Goal: Transaction & Acquisition: Purchase product/service

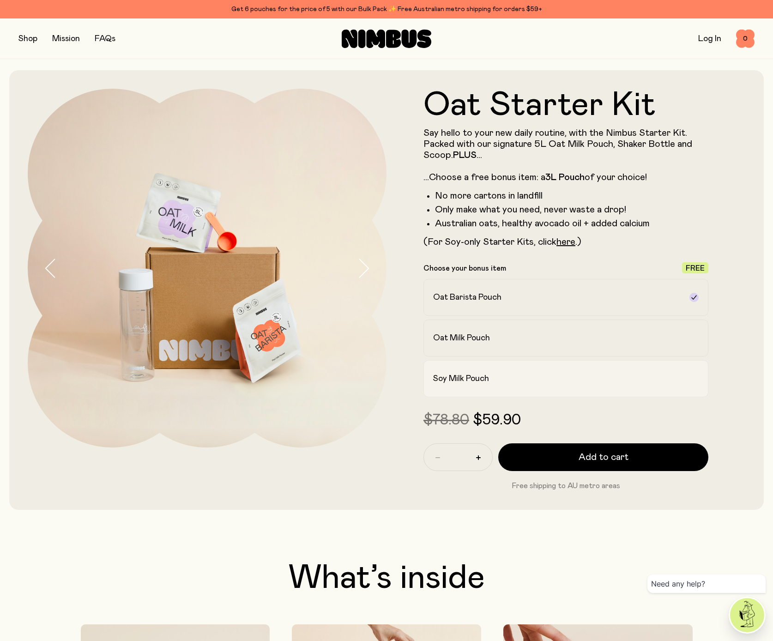
click at [479, 382] on h2 "Soy Milk Pouch" at bounding box center [461, 378] width 56 height 11
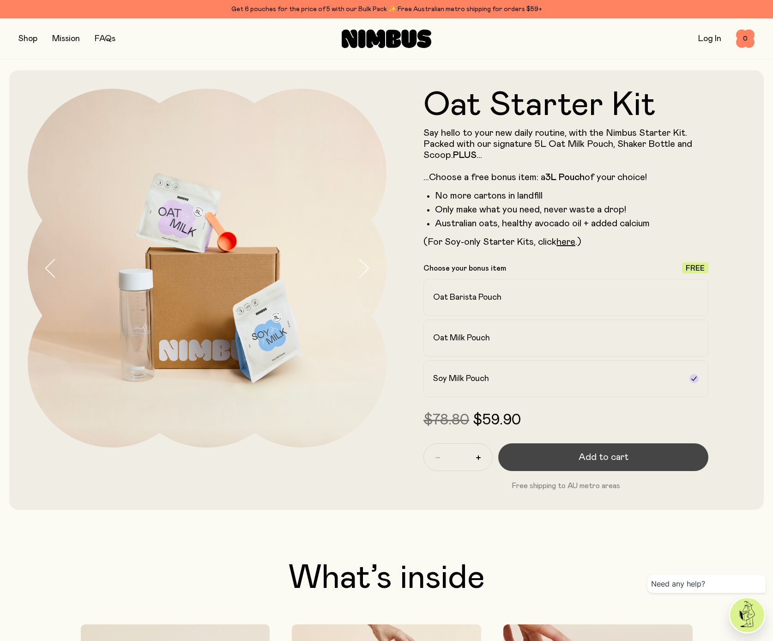
click at [644, 462] on button "Add to cart" at bounding box center [603, 457] width 210 height 28
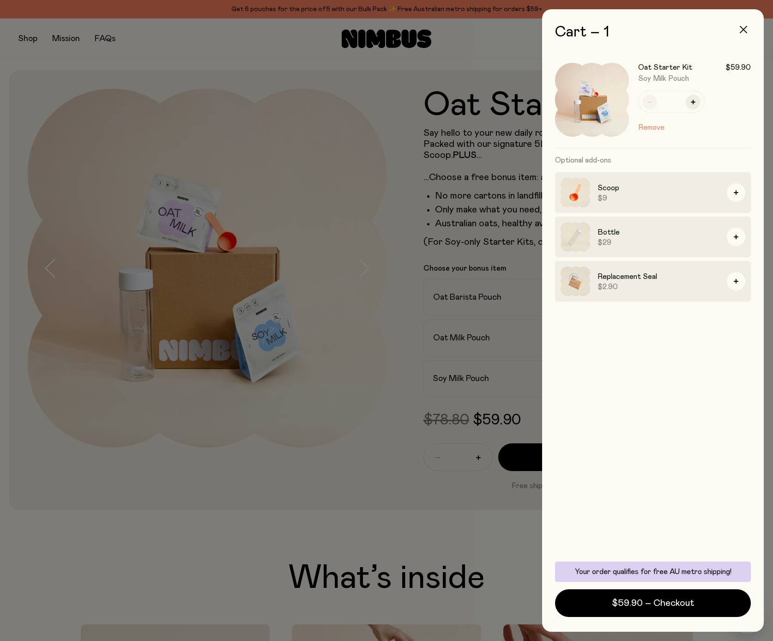
click at [744, 29] on icon "button" at bounding box center [743, 29] width 7 height 7
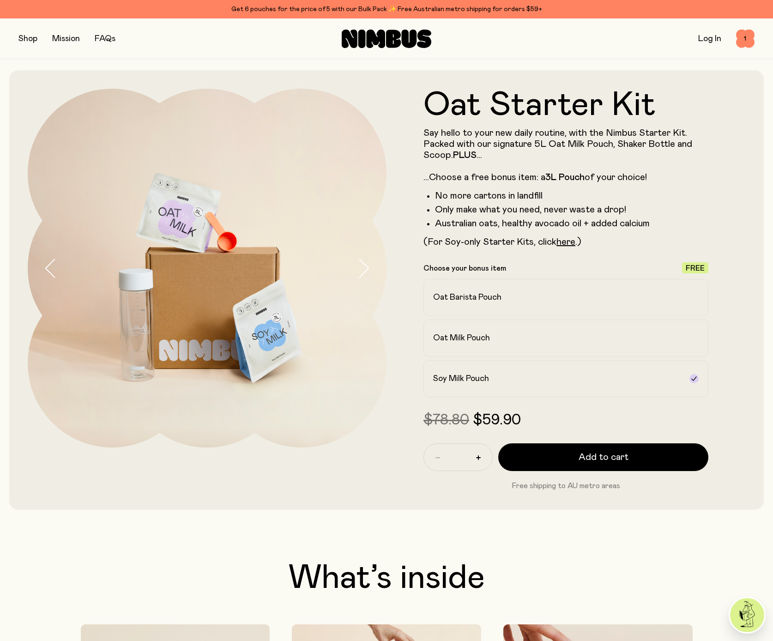
click at [24, 41] on button "button" at bounding box center [27, 38] width 19 height 13
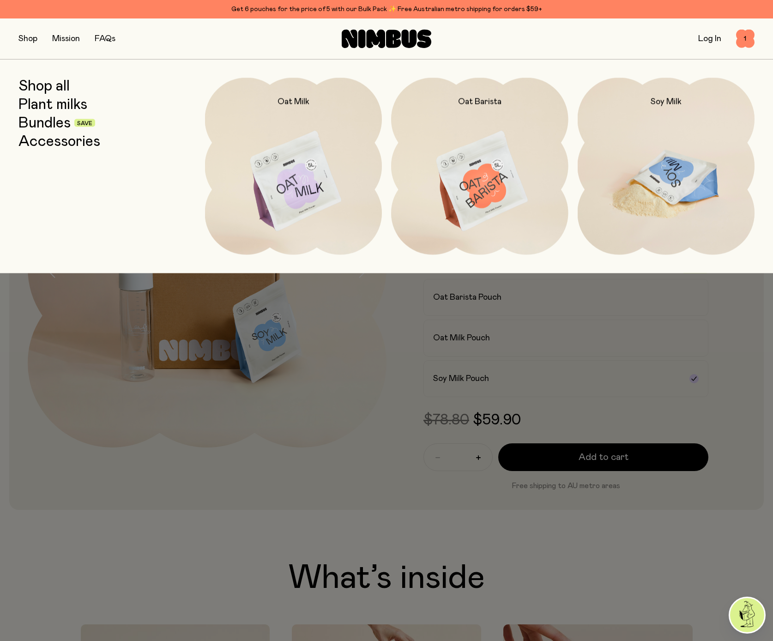
click at [651, 208] on img at bounding box center [666, 182] width 177 height 208
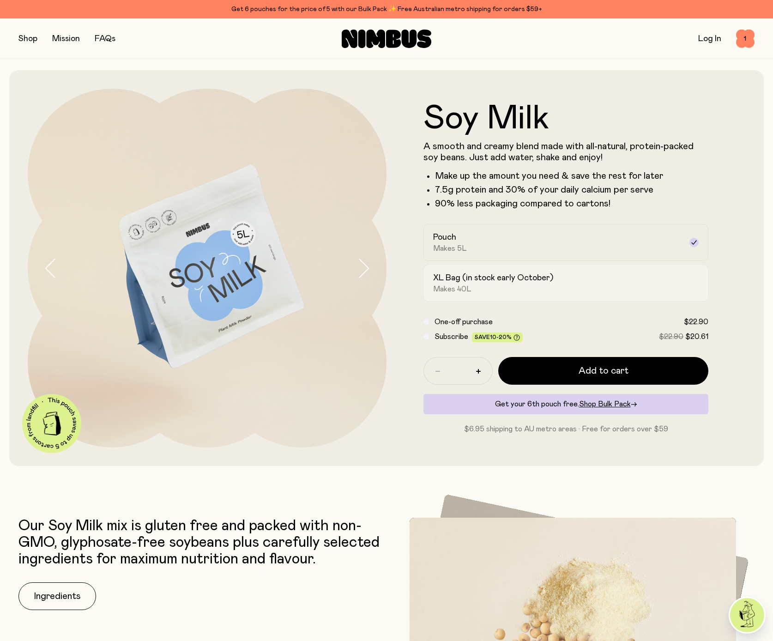
click at [598, 288] on div "XL Bag (in stock early October) Makes 40L" at bounding box center [557, 282] width 249 height 21
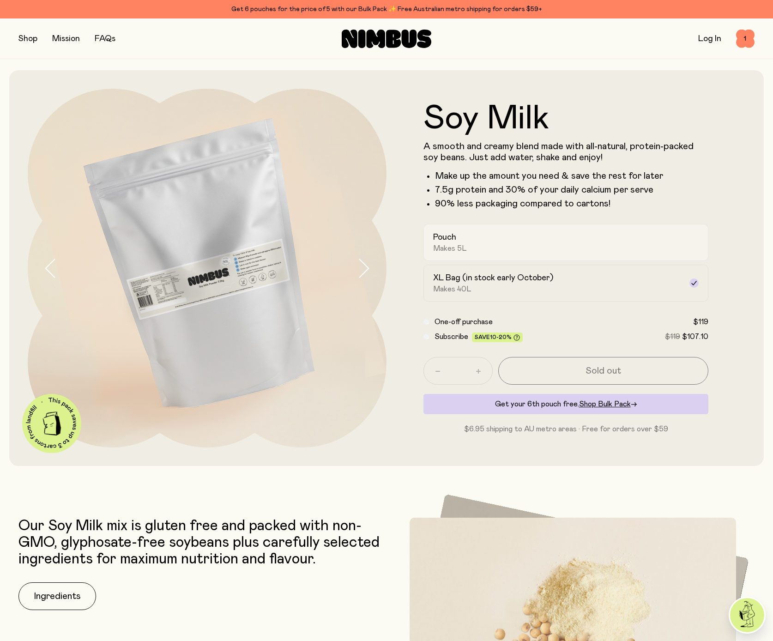
click at [510, 243] on div "Pouch Makes 5L" at bounding box center [557, 242] width 249 height 21
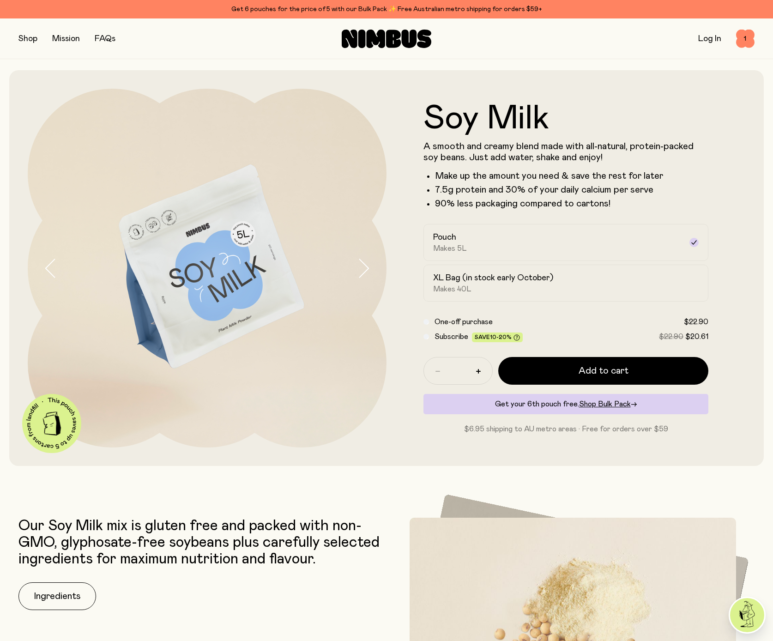
click at [32, 37] on button "button" at bounding box center [27, 38] width 19 height 13
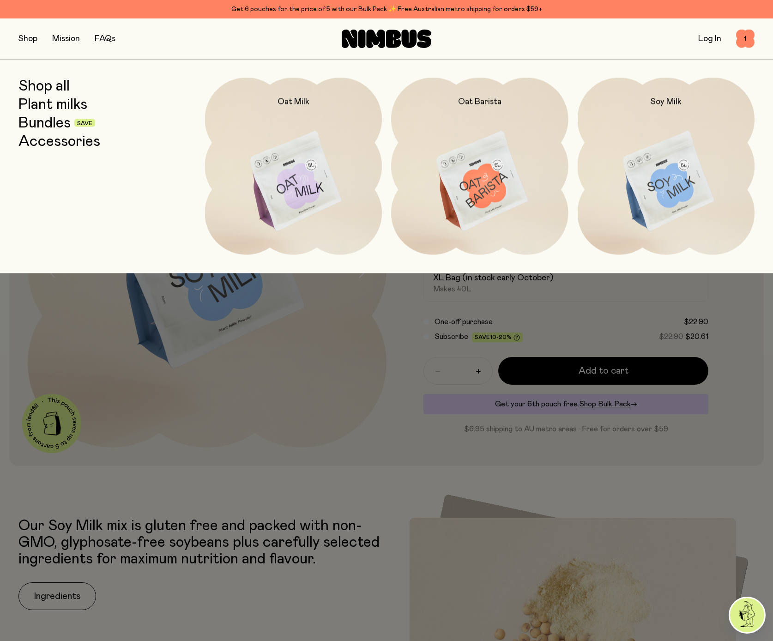
click at [46, 121] on link "Bundles" at bounding box center [44, 123] width 52 height 17
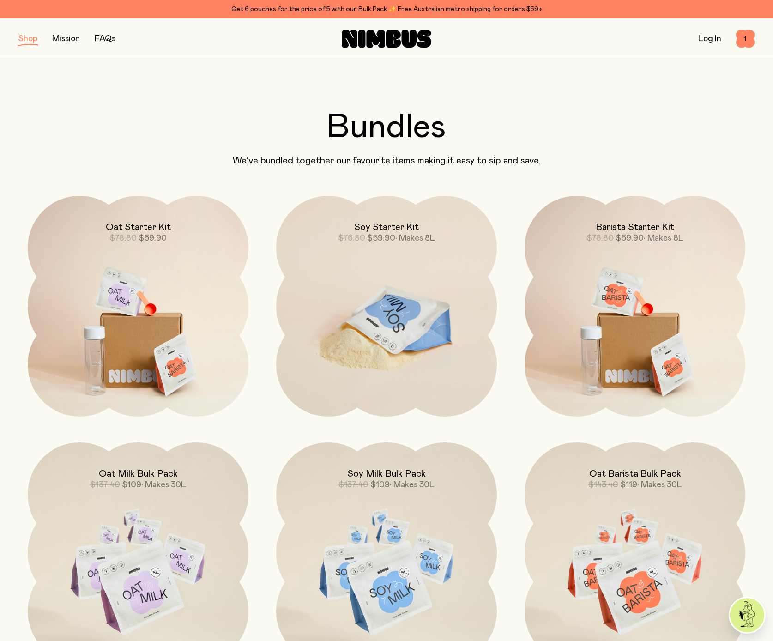
click at [450, 257] on img at bounding box center [386, 325] width 221 height 259
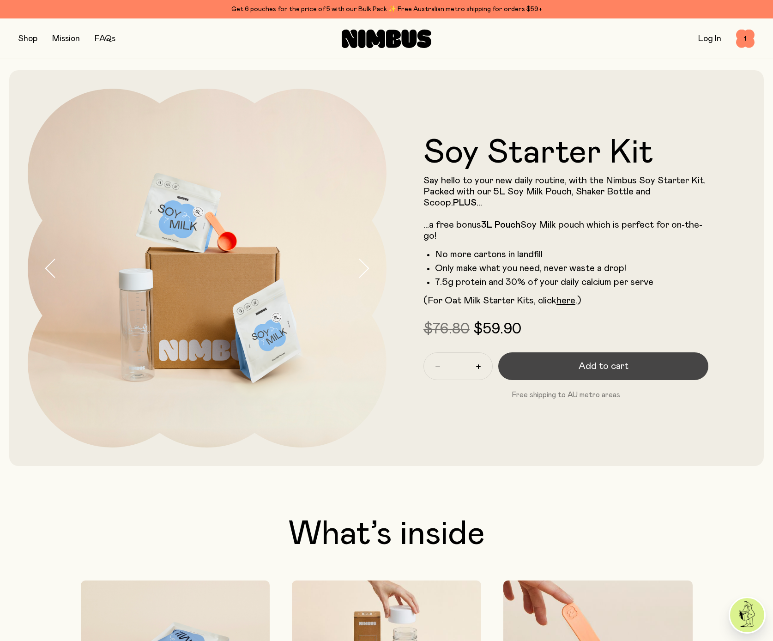
click at [637, 372] on button "Add to cart" at bounding box center [603, 366] width 210 height 28
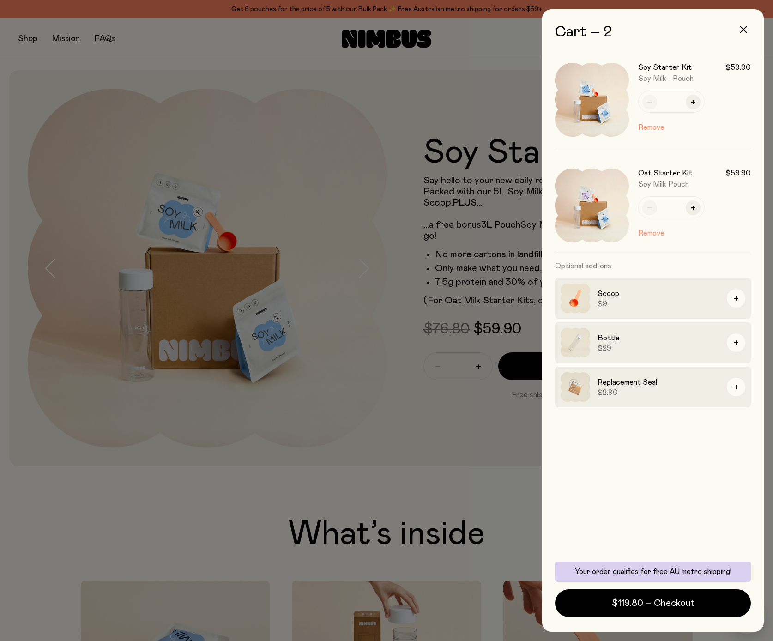
click at [650, 233] on button "Remove" at bounding box center [651, 233] width 26 height 11
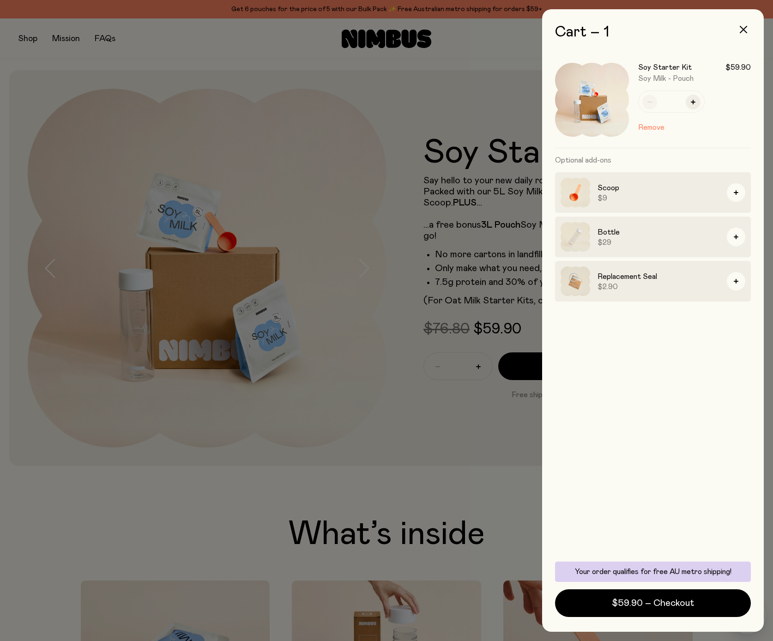
click at [431, 108] on div at bounding box center [386, 320] width 773 height 641
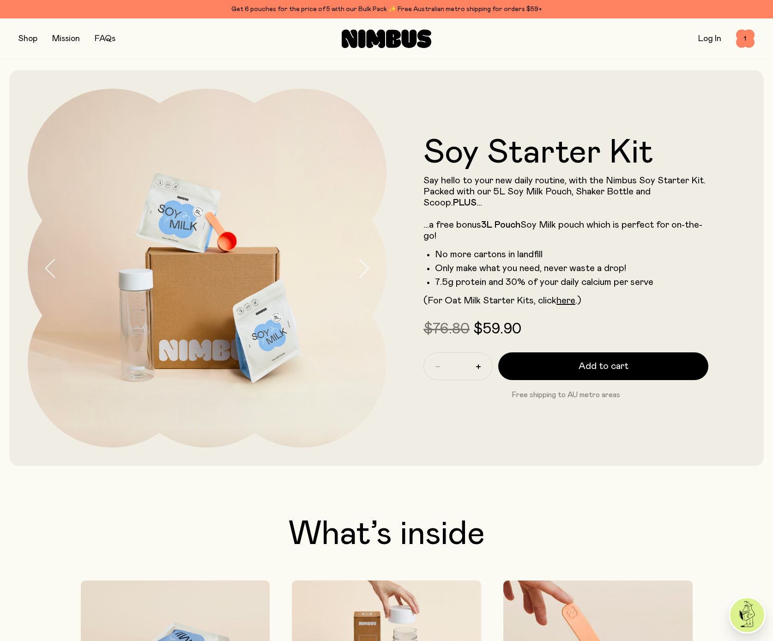
click at [28, 38] on button "button" at bounding box center [27, 38] width 19 height 13
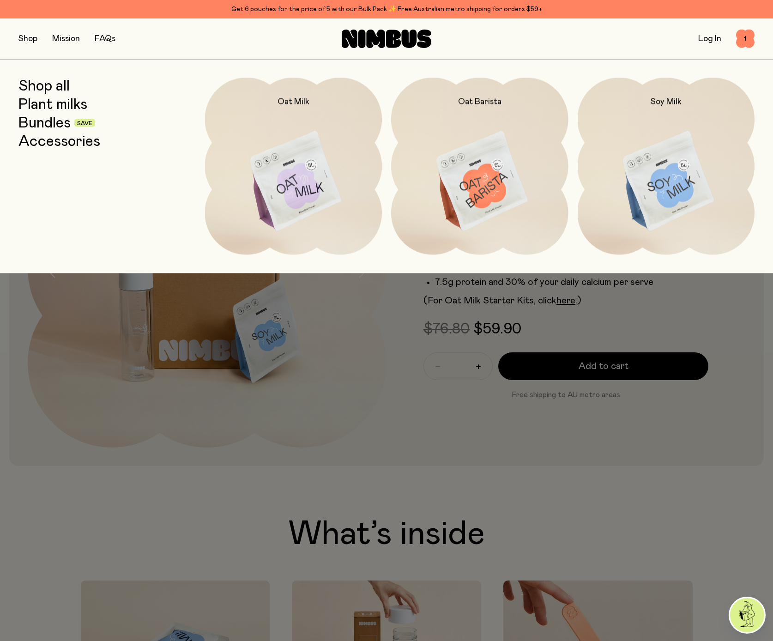
click at [82, 108] on link "Plant milks" at bounding box center [52, 104] width 69 height 17
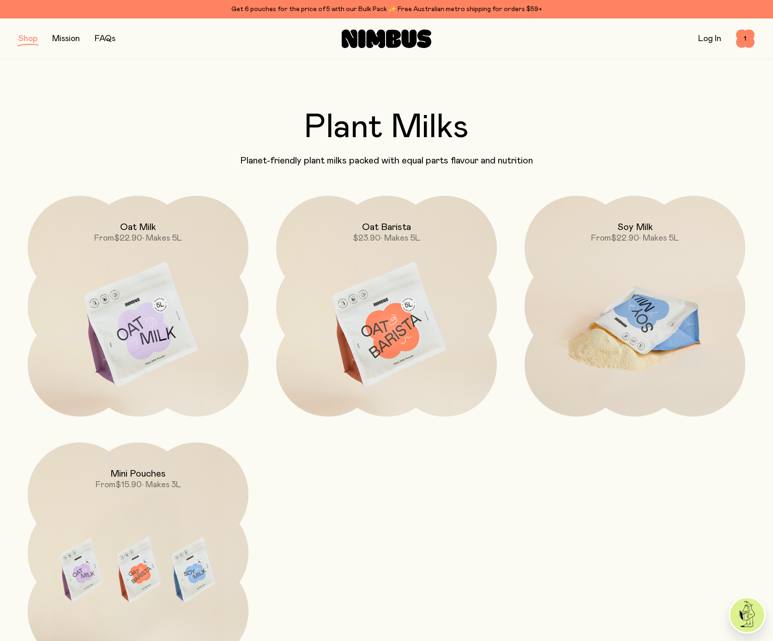
click at [671, 344] on img at bounding box center [634, 325] width 221 height 259
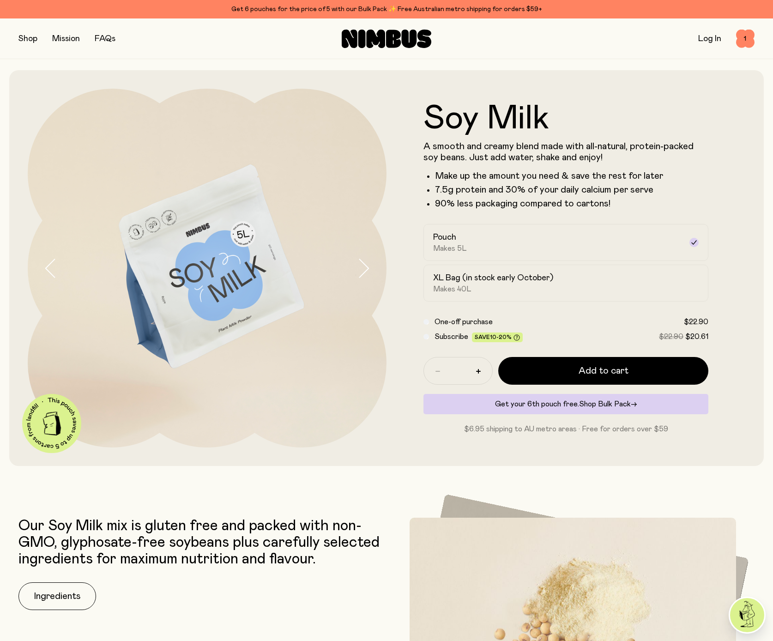
click at [614, 404] on span "Shop Bulk Pack" at bounding box center [605, 403] width 52 height 7
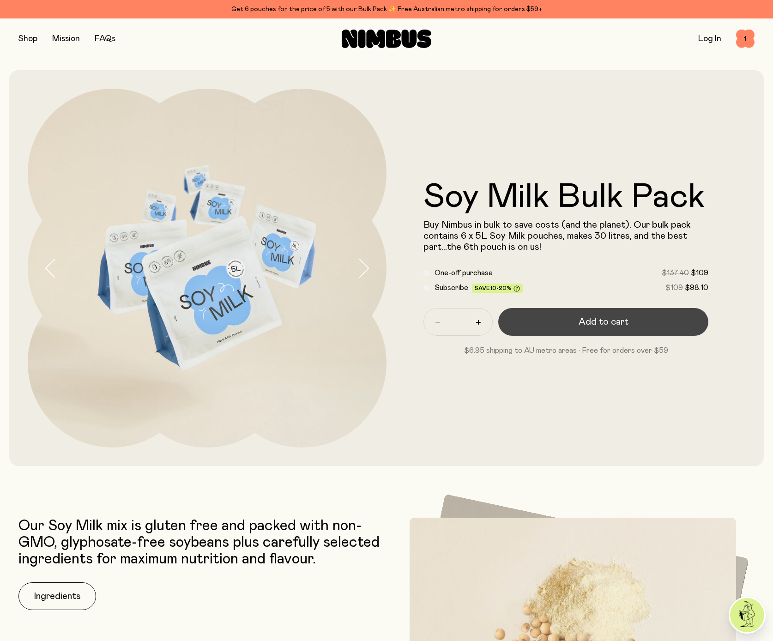
click at [622, 322] on span "Add to cart" at bounding box center [604, 321] width 50 height 13
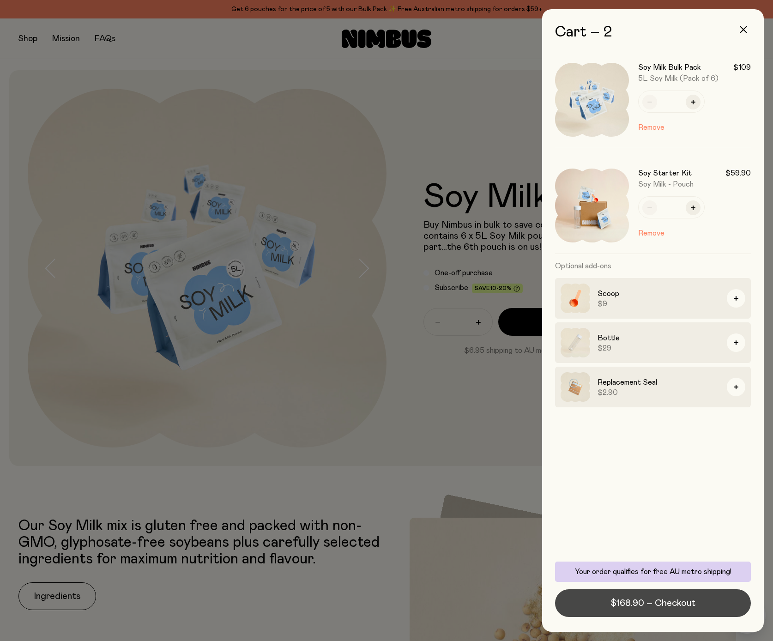
click at [667, 605] on span "$168.90 – Checkout" at bounding box center [652, 603] width 85 height 13
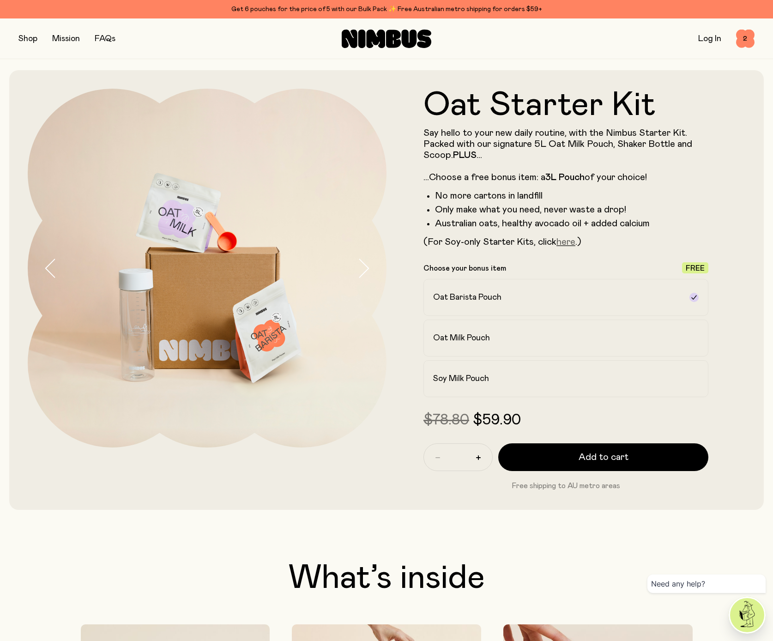
click at [570, 244] on link "here" at bounding box center [565, 241] width 19 height 9
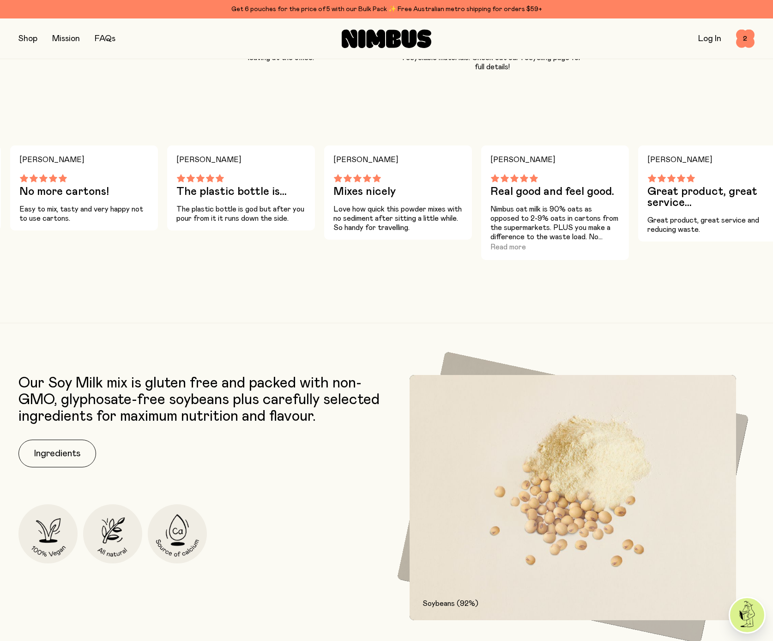
scroll to position [1015, 0]
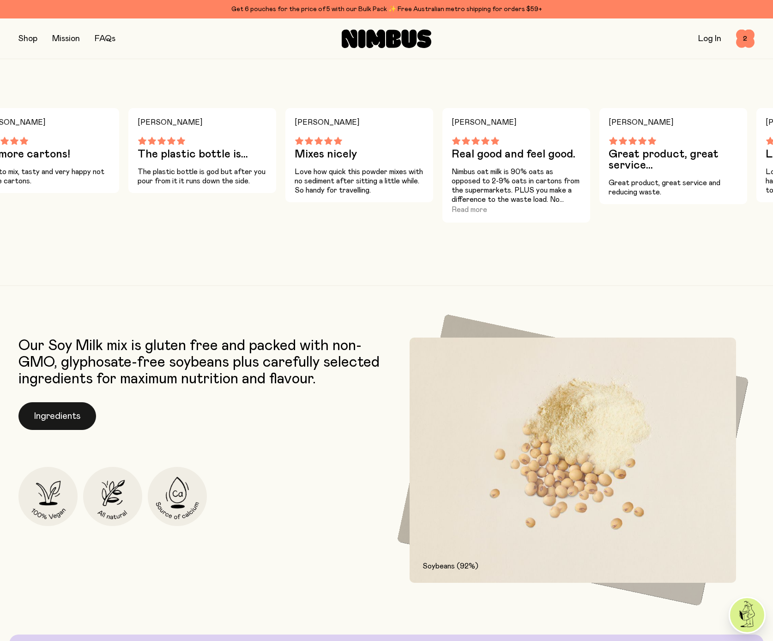
click at [77, 413] on button "Ingredients" at bounding box center [57, 416] width 78 height 28
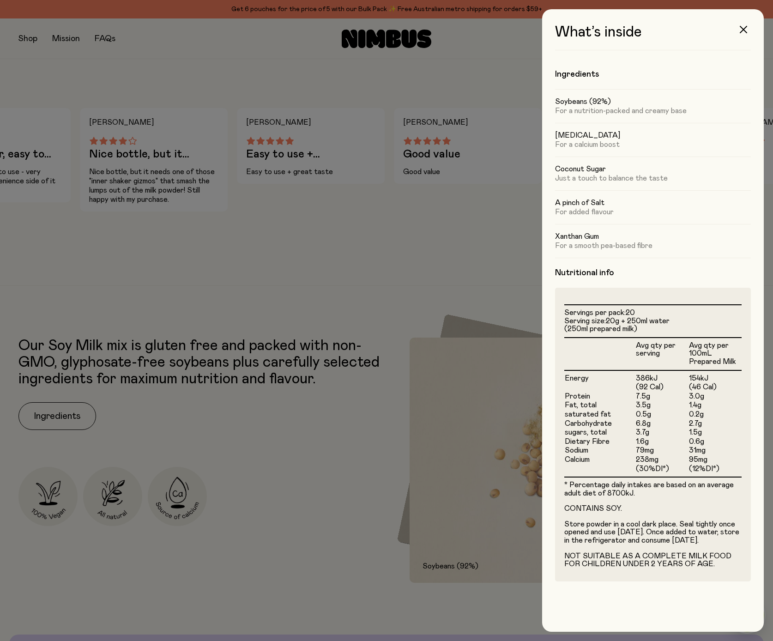
click at [424, 233] on div at bounding box center [386, 320] width 773 height 641
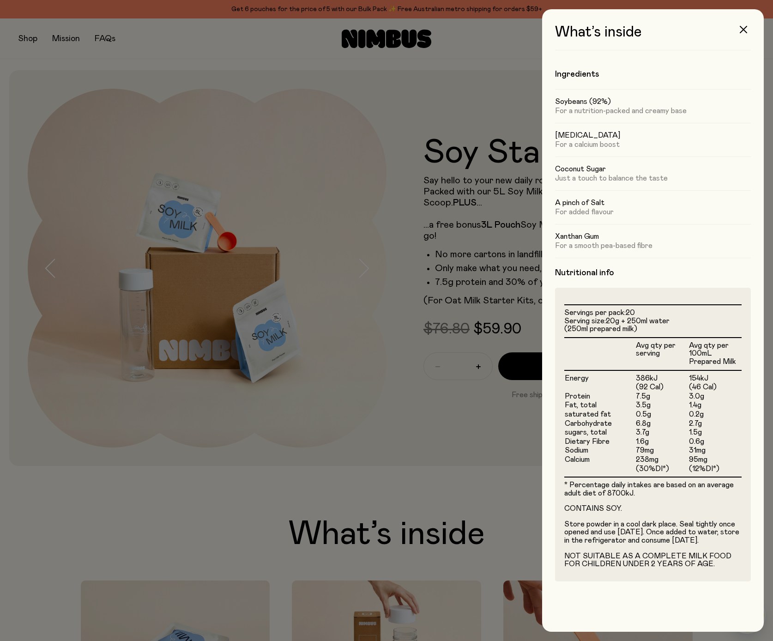
scroll to position [1016, 0]
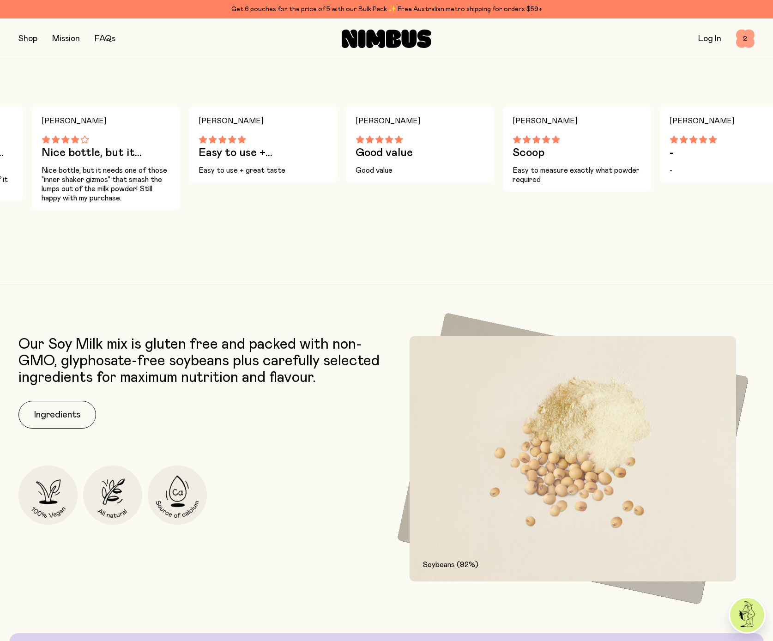
click at [746, 37] on span "2" at bounding box center [745, 39] width 18 height 18
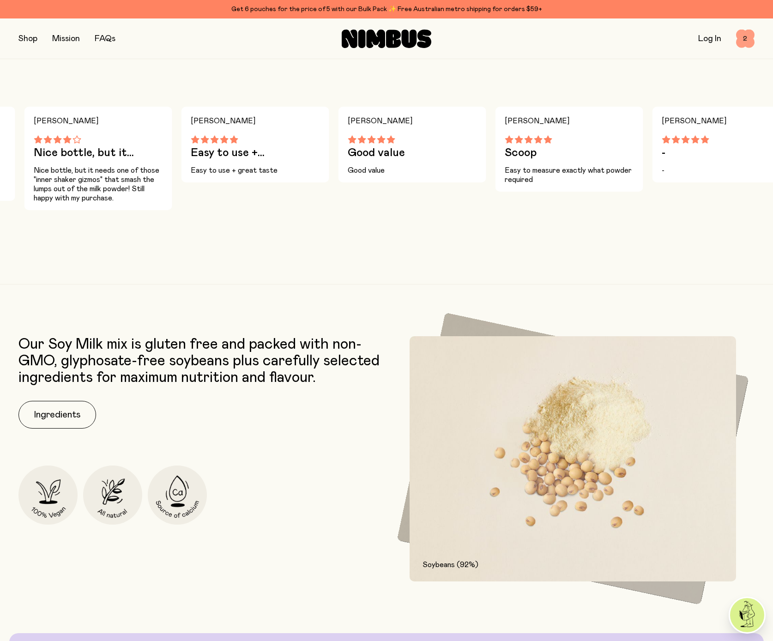
scroll to position [0, 0]
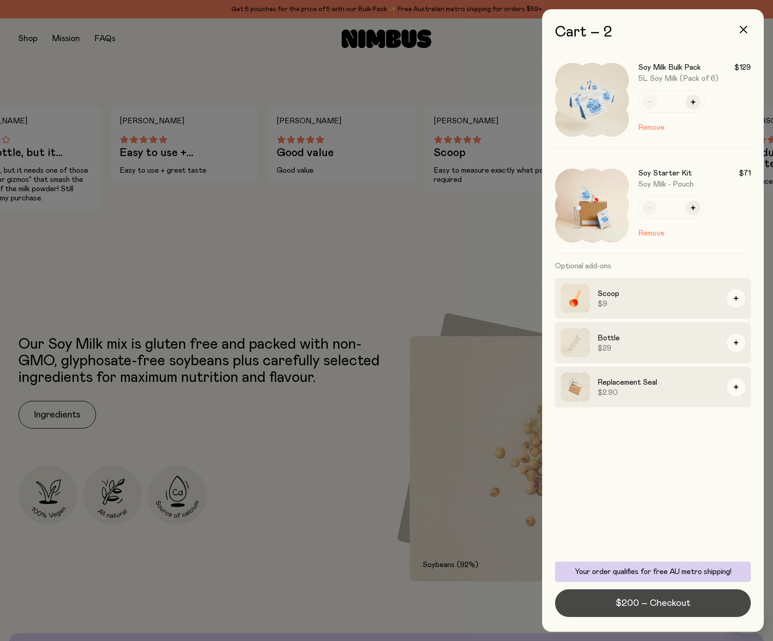
click at [643, 598] on span "$200 – Checkout" at bounding box center [652, 603] width 75 height 13
